Goal: Task Accomplishment & Management: Complete application form

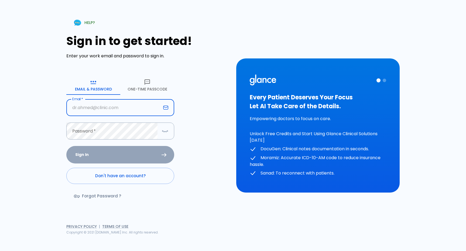
click at [113, 180] on link "Don't have an account?" at bounding box center [120, 176] width 108 height 16
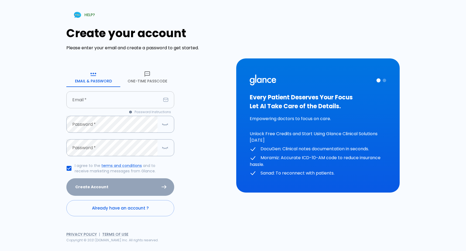
click at [120, 97] on input "Email   *" at bounding box center [113, 99] width 95 height 17
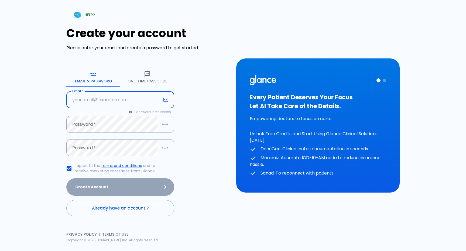
paste input "[EMAIL_ADDRESS][DOMAIN_NAME]"
type input "[EMAIL_ADDRESS][DOMAIN_NAME]"
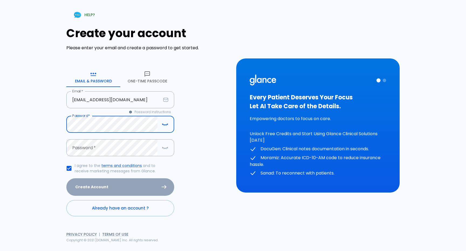
click at [201, 93] on div "Create your account Please enter your email and create a password to get starte…" at bounding box center [147, 122] width 163 height 190
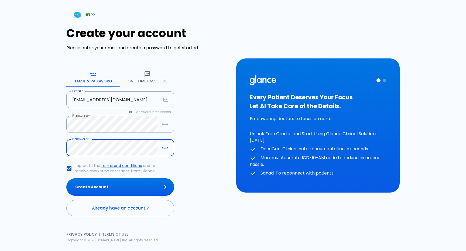
click at [34, 138] on div "HELP? Create your account Please enter your email and create a password to get …" at bounding box center [232, 125] width 401 height 251
click at [93, 185] on button "Create Account" at bounding box center [120, 188] width 108 height 18
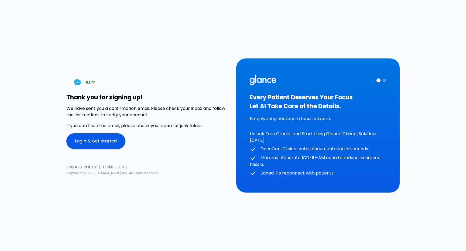
click at [114, 133] on div "Thank you for signing up! We have sent you a confirmation email. Please check y…" at bounding box center [147, 121] width 163 height 55
click at [109, 141] on link "Login & Get started" at bounding box center [95, 142] width 59 height 16
